Goal: Transaction & Acquisition: Purchase product/service

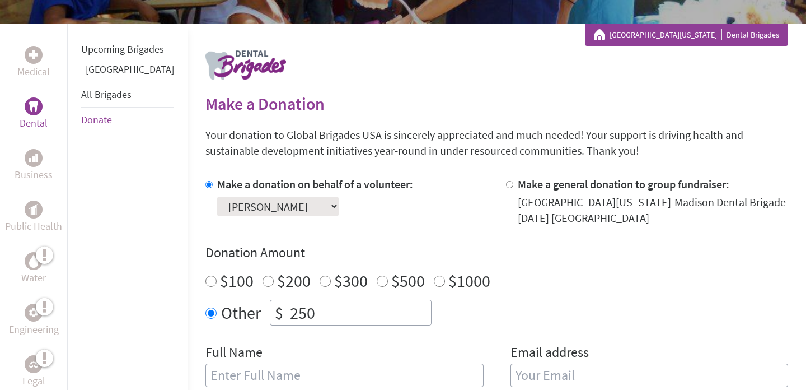
scroll to position [190, 0]
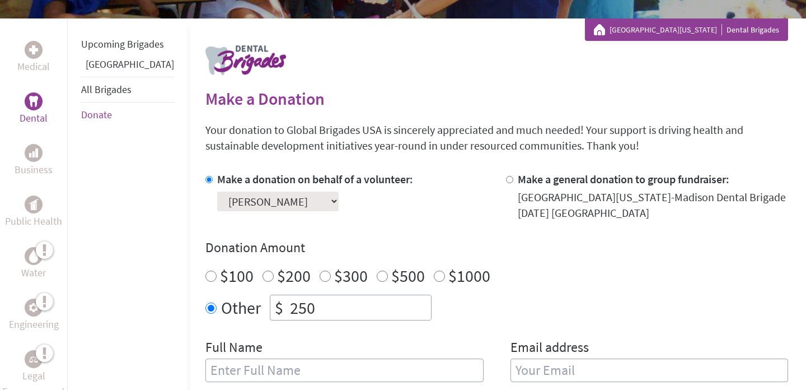
click at [319, 198] on select "Select a volunteer... [PERSON_NAME] [PERSON_NAME] [PERSON_NAME] [PERSON_NAME] […" at bounding box center [277, 201] width 121 height 20
click at [217, 191] on select "Select a volunteer... [PERSON_NAME] [PERSON_NAME] [PERSON_NAME] [PERSON_NAME] […" at bounding box center [277, 201] width 121 height 20
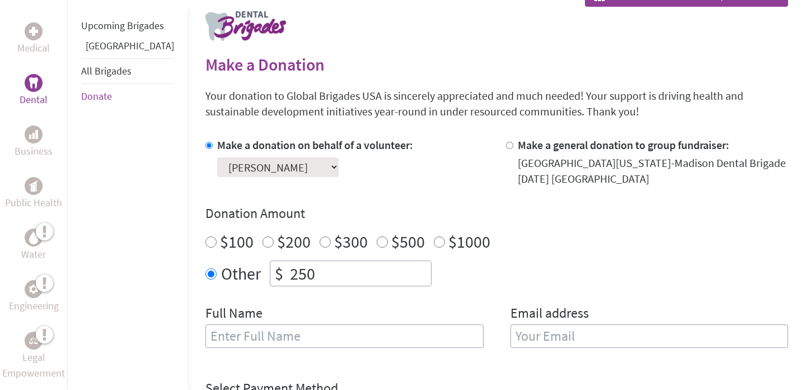
scroll to position [233, 0]
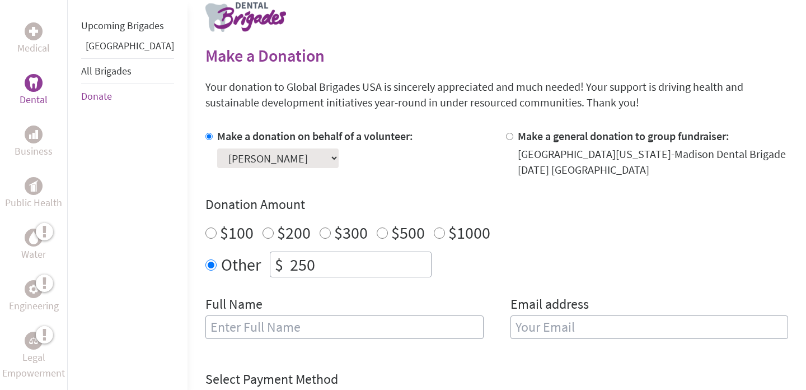
click at [252, 329] on input "text" at bounding box center [344, 327] width 278 height 24
type input "[PERSON_NAME]"
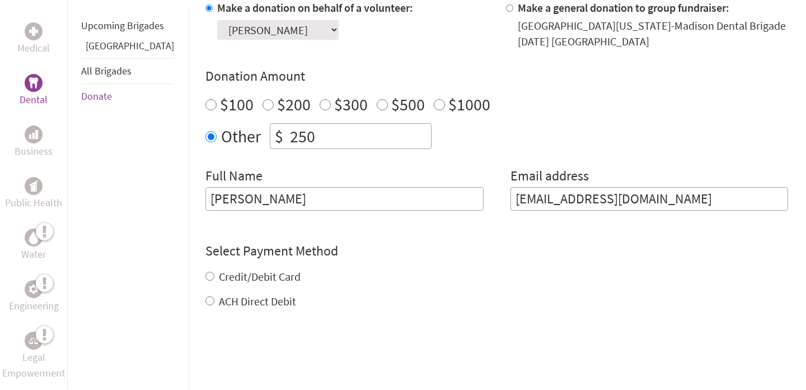
scroll to position [391, 0]
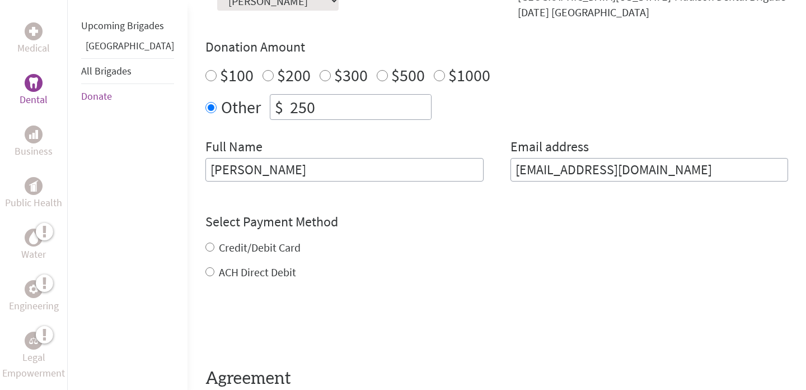
type input "[EMAIL_ADDRESS][DOMAIN_NAME]"
click at [225, 246] on div "Credit/Debit Card ACH Direct Debit" at bounding box center [496, 260] width 583 height 40
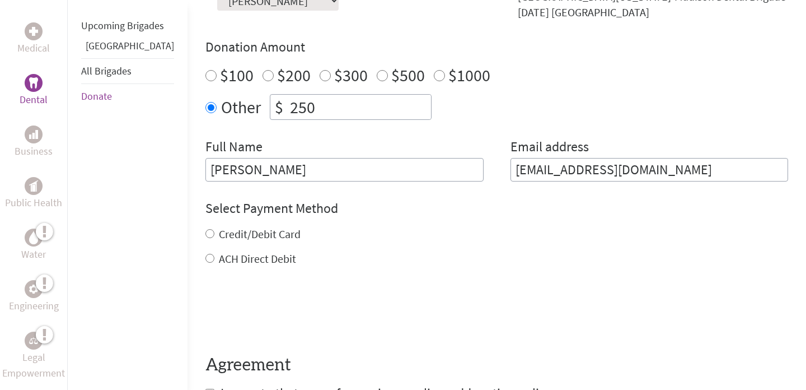
click at [219, 234] on label "Credit/Debit Card" at bounding box center [260, 234] width 82 height 14
click at [207, 234] on input "Credit/Debit Card" at bounding box center [209, 233] width 9 height 9
radio input "true"
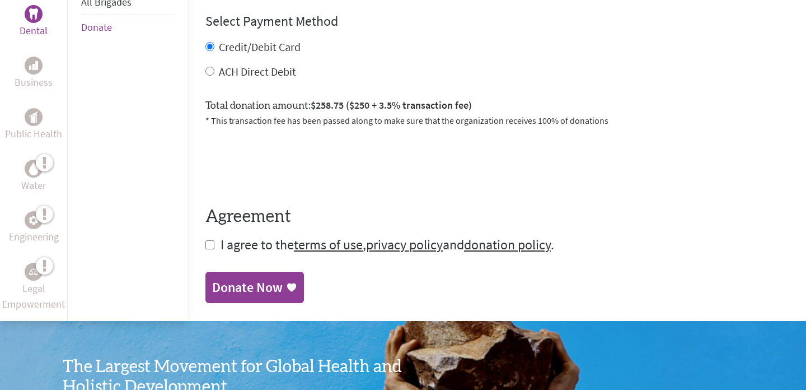
scroll to position [581, 0]
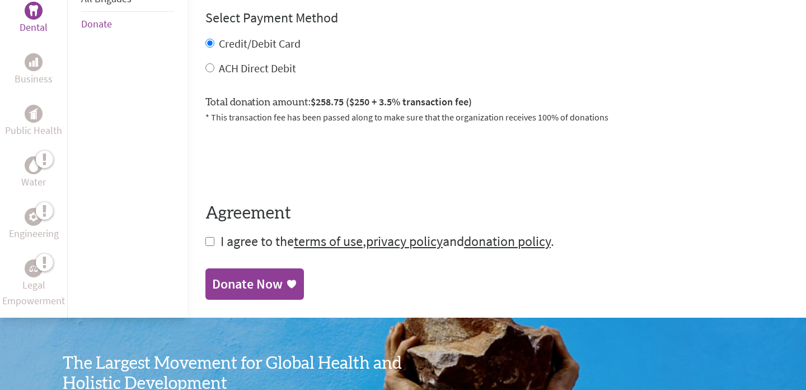
click at [205, 242] on input "checkbox" at bounding box center [209, 241] width 9 height 9
checkbox input "true"
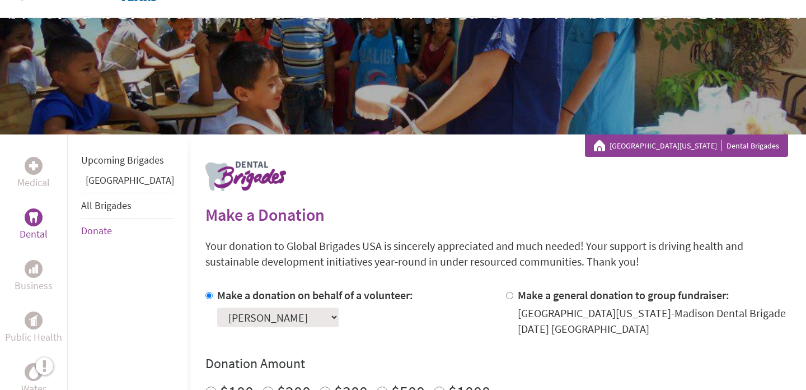
scroll to position [60, 0]
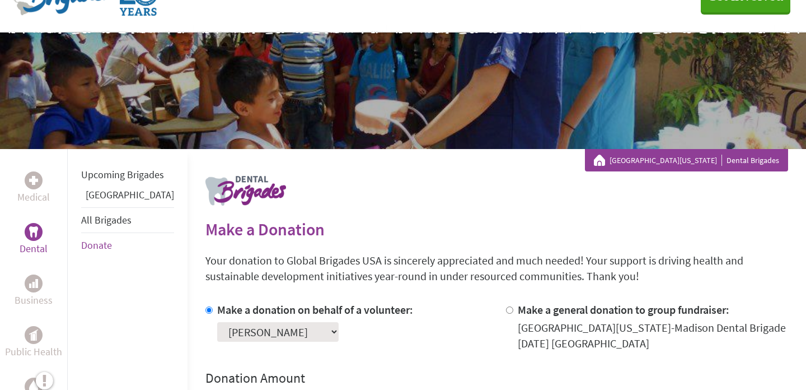
click at [649, 161] on link "[GEOGRAPHIC_DATA][US_STATE]" at bounding box center [666, 160] width 113 height 11
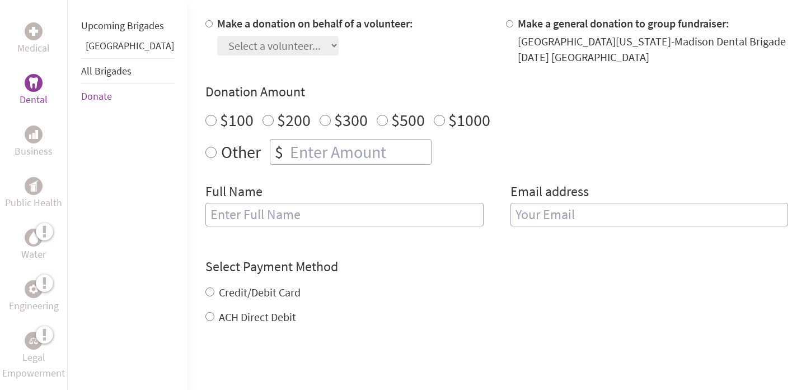
scroll to position [348, 0]
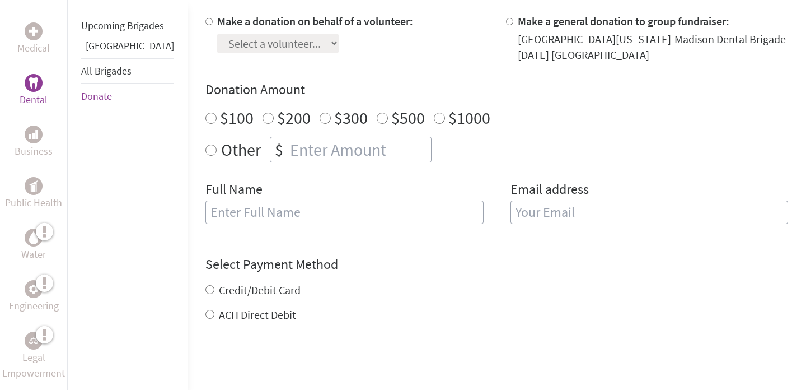
radio input "true"
click at [288, 148] on input "number" at bounding box center [359, 149] width 143 height 25
click at [277, 212] on input "text" at bounding box center [344, 212] width 278 height 24
click at [311, 148] on input "250" at bounding box center [359, 149] width 143 height 25
type input "250.00"
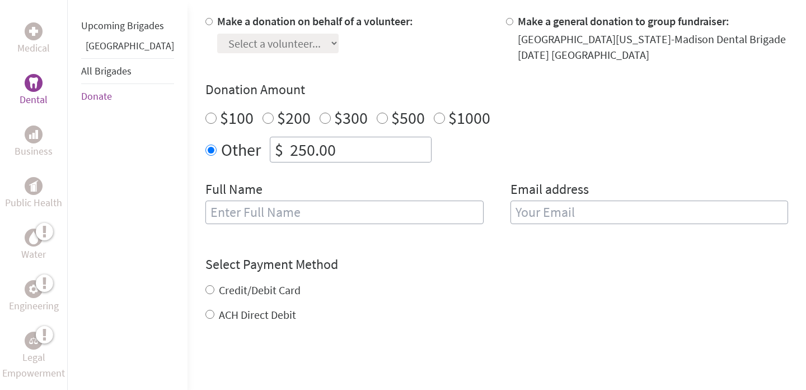
click at [308, 228] on div "Full Name" at bounding box center [344, 208] width 278 height 57
click at [296, 213] on input "text" at bounding box center [344, 212] width 278 height 24
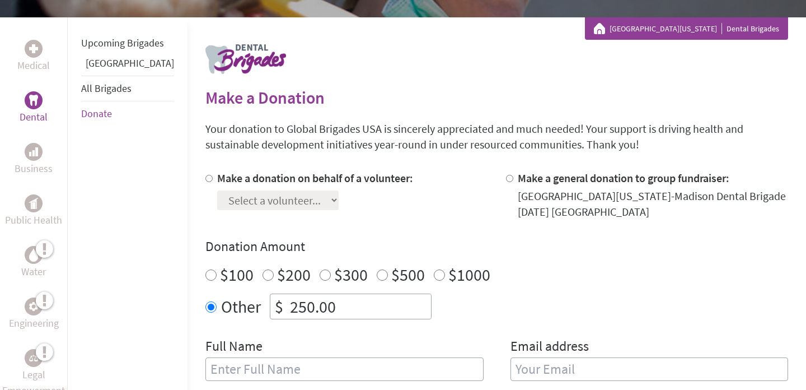
scroll to position [199, 0]
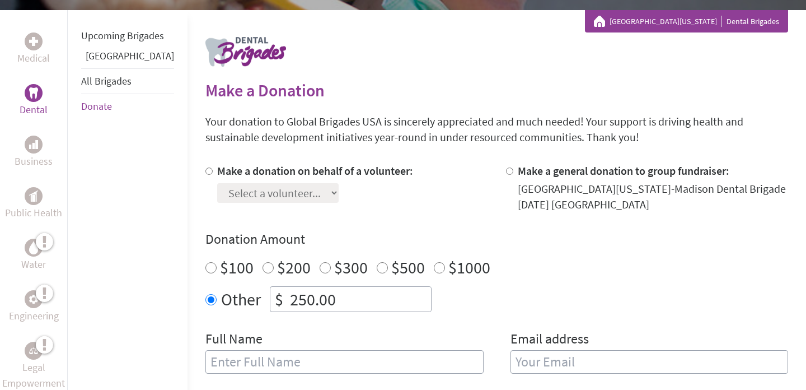
click at [312, 167] on label "Make a donation on behalf of a volunteer:" at bounding box center [315, 170] width 196 height 14
click at [213, 167] on input "Make a donation on behalf of a volunteer:" at bounding box center [208, 170] width 7 height 7
radio input "true"
click at [305, 185] on select "Select a volunteer... [PERSON_NAME] [PERSON_NAME] [PERSON_NAME] [PERSON_NAME] […" at bounding box center [277, 193] width 121 height 20
select select "B1E82609-9CCF-11F0-9E6E-42010A400005"
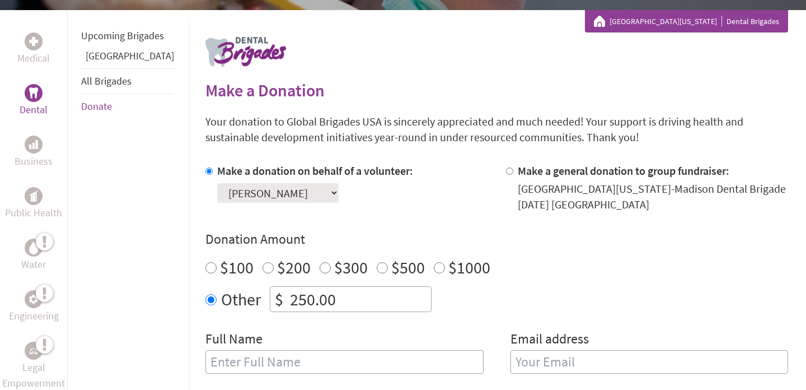
click at [217, 183] on select "Select a volunteer... [PERSON_NAME] [PERSON_NAME] [PERSON_NAME] [PERSON_NAME] […" at bounding box center [277, 193] width 121 height 20
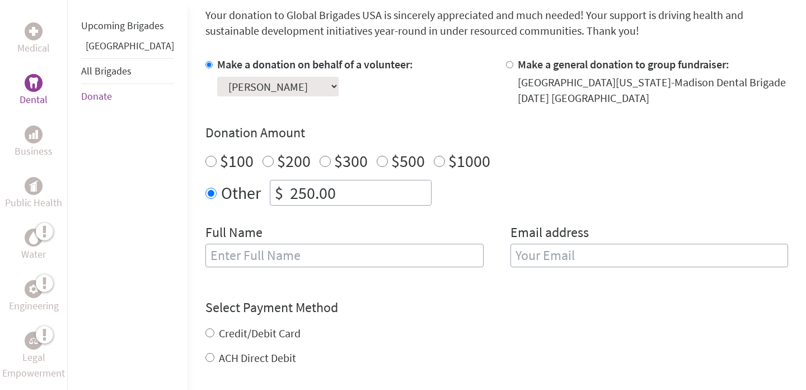
scroll to position [317, 0]
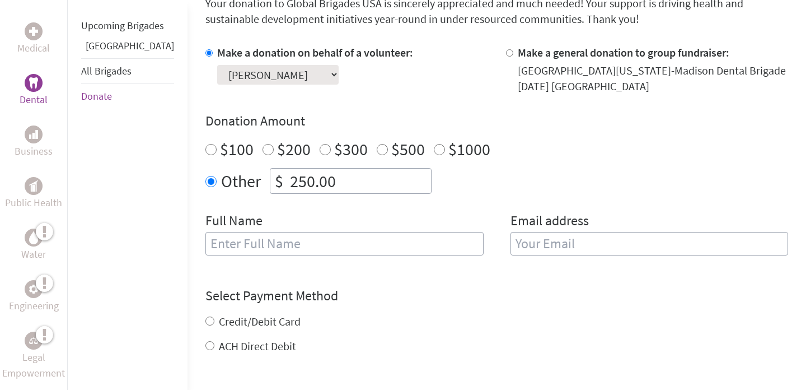
click at [319, 251] on input "text" at bounding box center [344, 244] width 278 height 24
type input "[PERSON_NAME]"
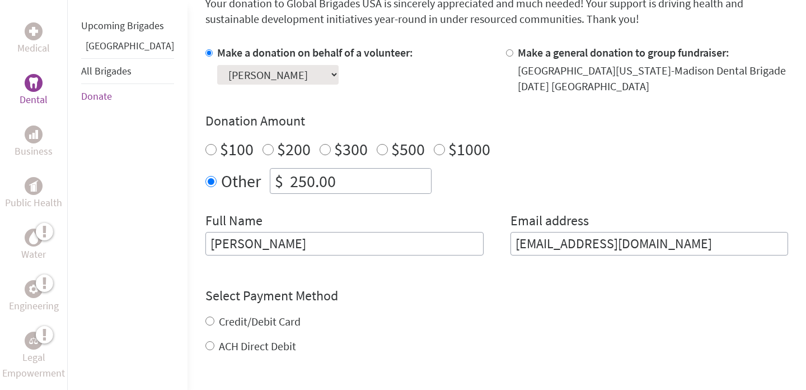
type input "[EMAIL_ADDRESS][DOMAIN_NAME]"
click at [205, 327] on div "Credit/Debit Card ACH Direct Debit" at bounding box center [496, 334] width 583 height 40
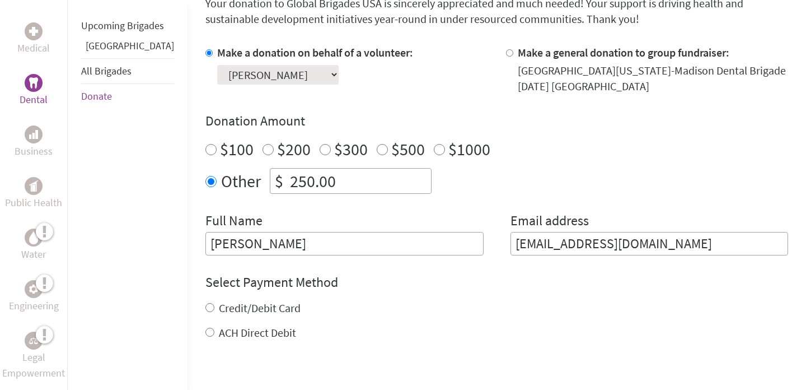
click at [219, 309] on label "Credit/Debit Card" at bounding box center [260, 308] width 82 height 14
click at [205, 309] on input "Credit/Debit Card" at bounding box center [209, 307] width 9 height 9
radio input "true"
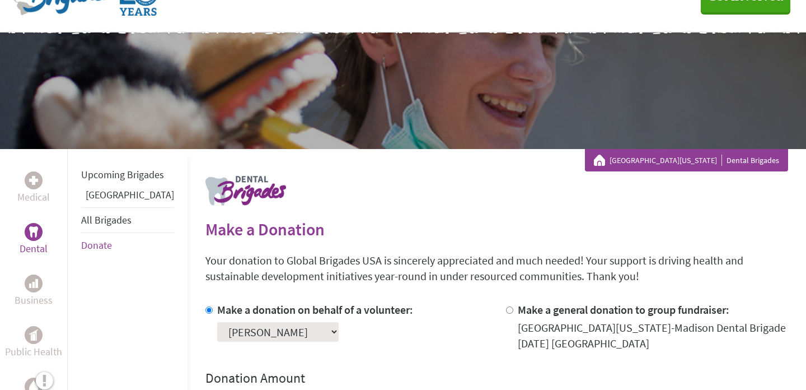
scroll to position [0, 0]
